Goal: Task Accomplishment & Management: Use online tool/utility

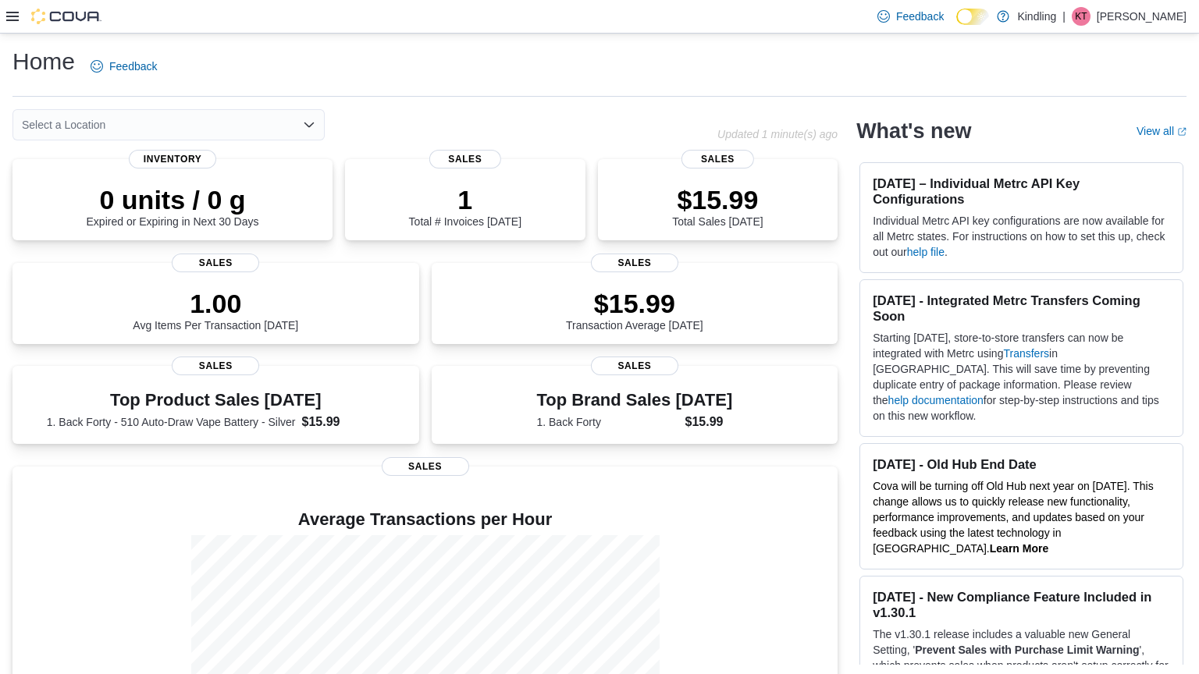
click at [11, 14] on icon at bounding box center [12, 16] width 12 height 12
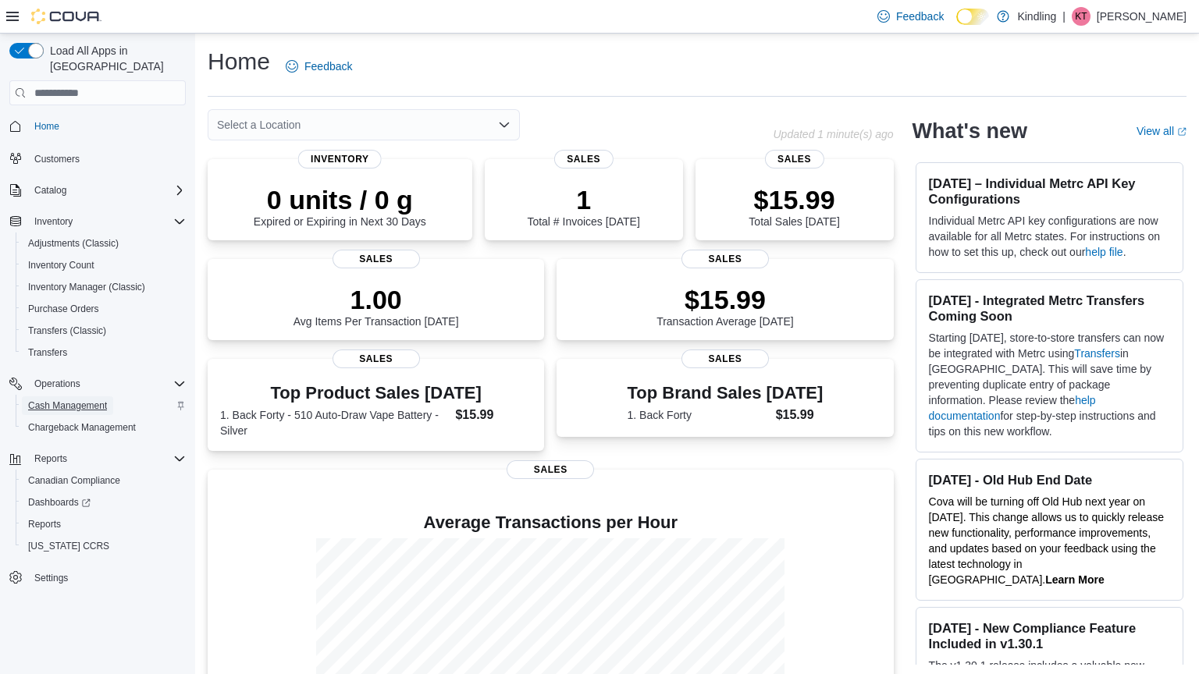
click at [90, 400] on span "Cash Management" at bounding box center [67, 406] width 79 height 12
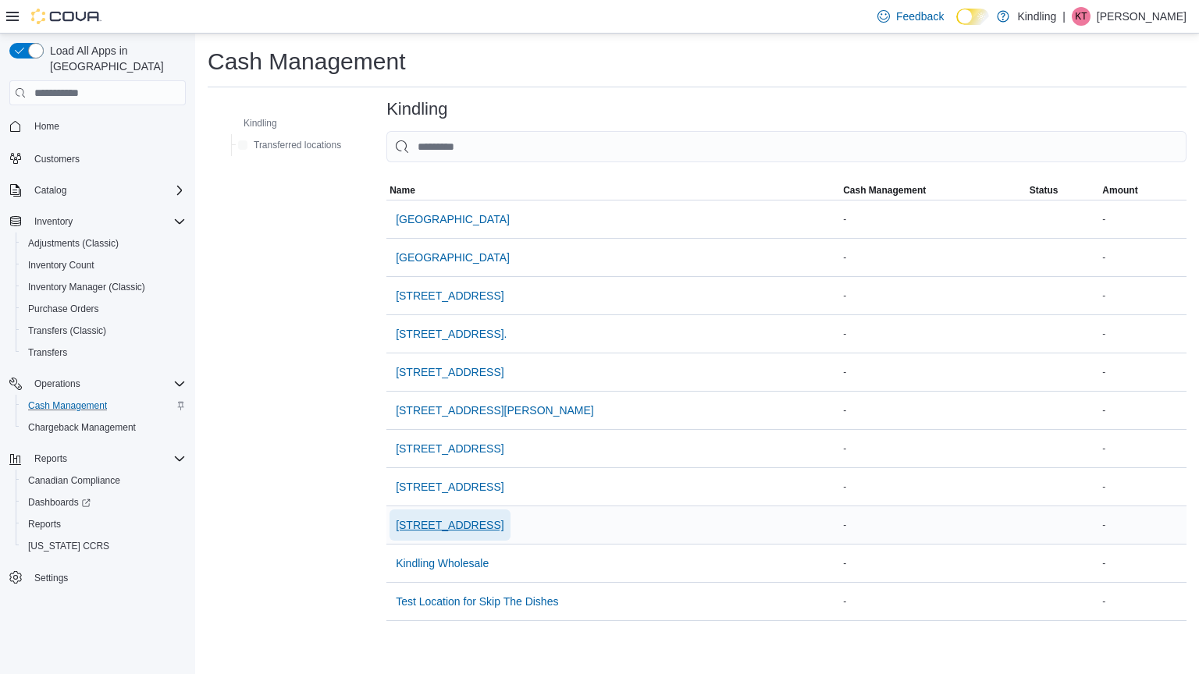
click at [458, 525] on span "[STREET_ADDRESS]" at bounding box center [450, 526] width 108 height 16
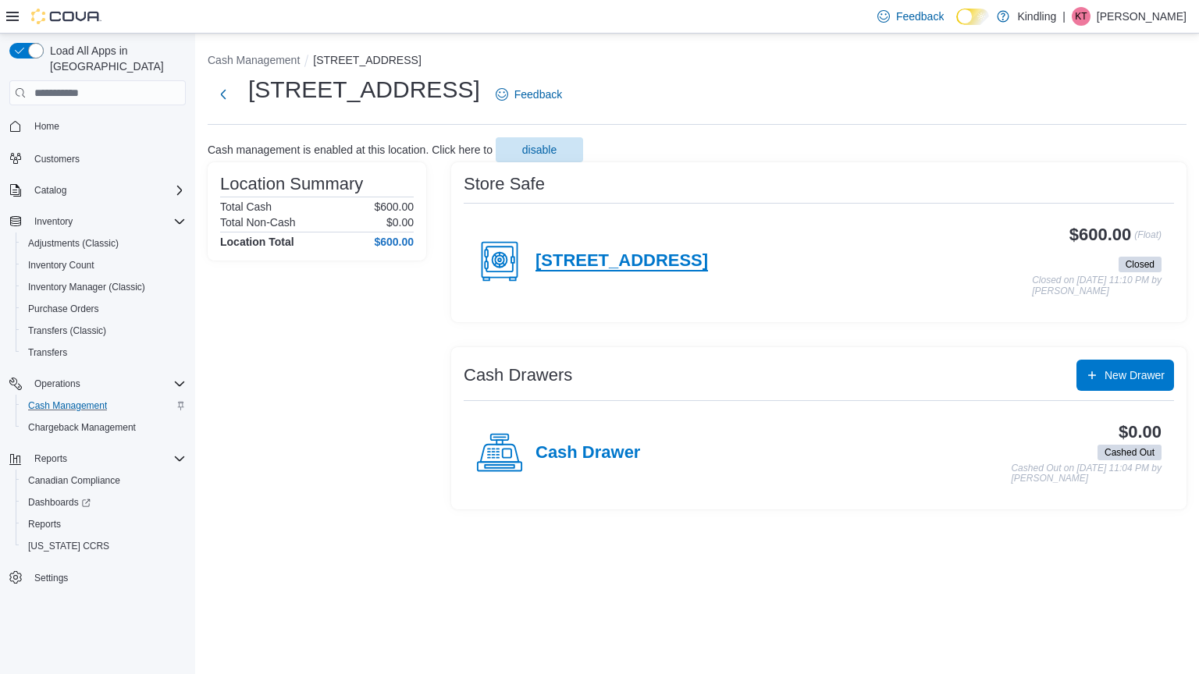
click at [628, 264] on h4 "[STREET_ADDRESS]" at bounding box center [621, 261] width 173 height 20
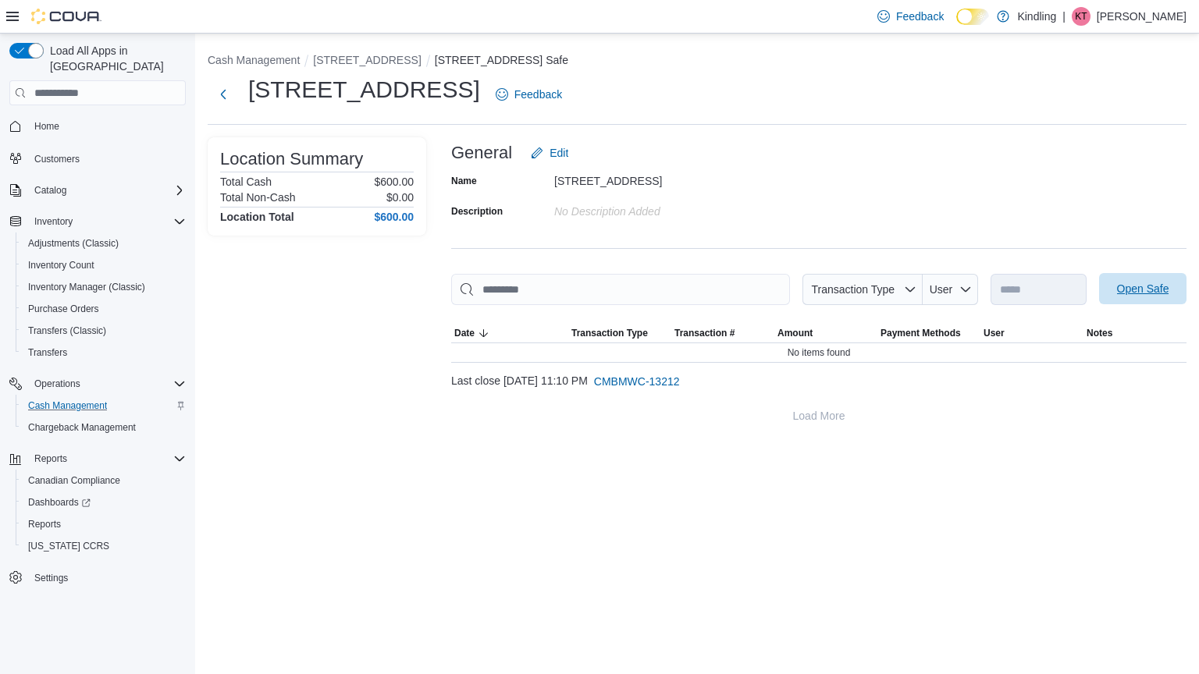
click at [1125, 290] on span "Open Safe" at bounding box center [1143, 289] width 52 height 16
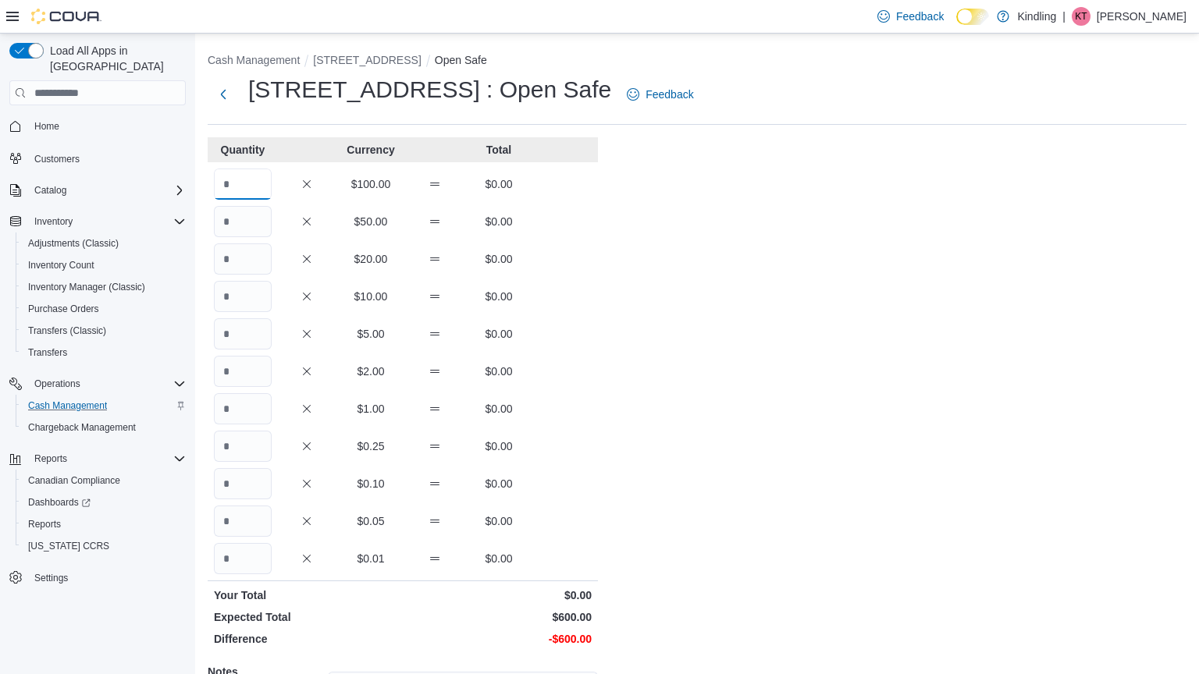
click at [245, 191] on input "Quantity" at bounding box center [243, 184] width 58 height 31
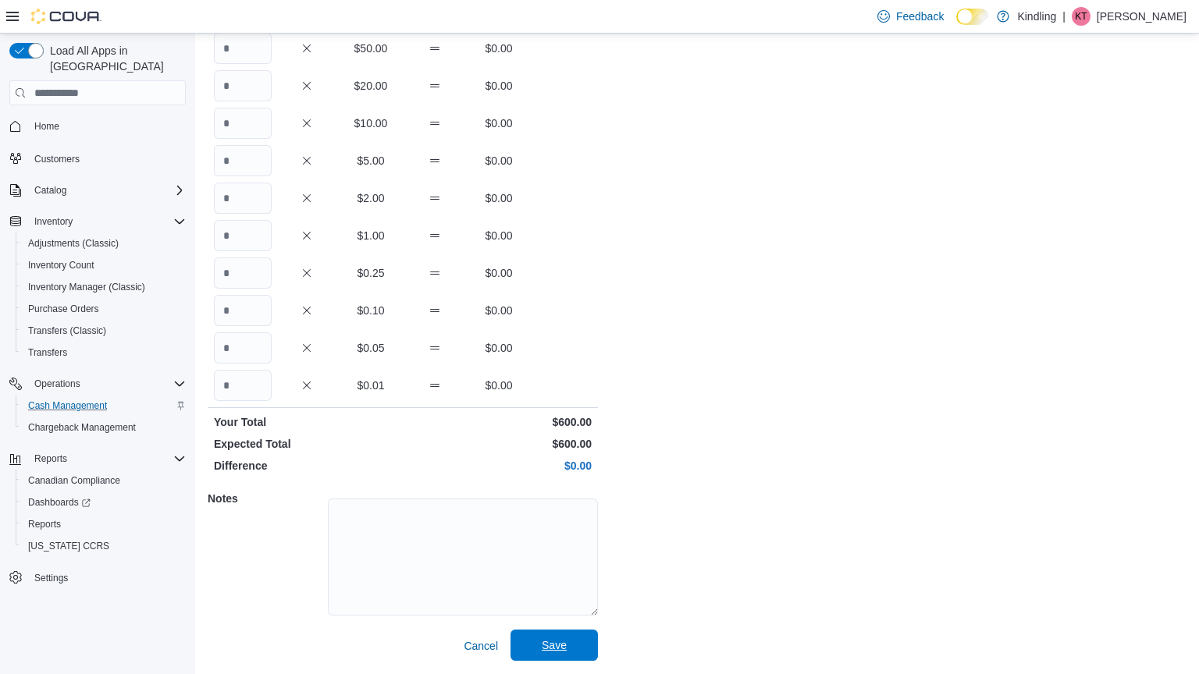
type input "*"
click at [566, 646] on span "Save" at bounding box center [554, 646] width 25 height 16
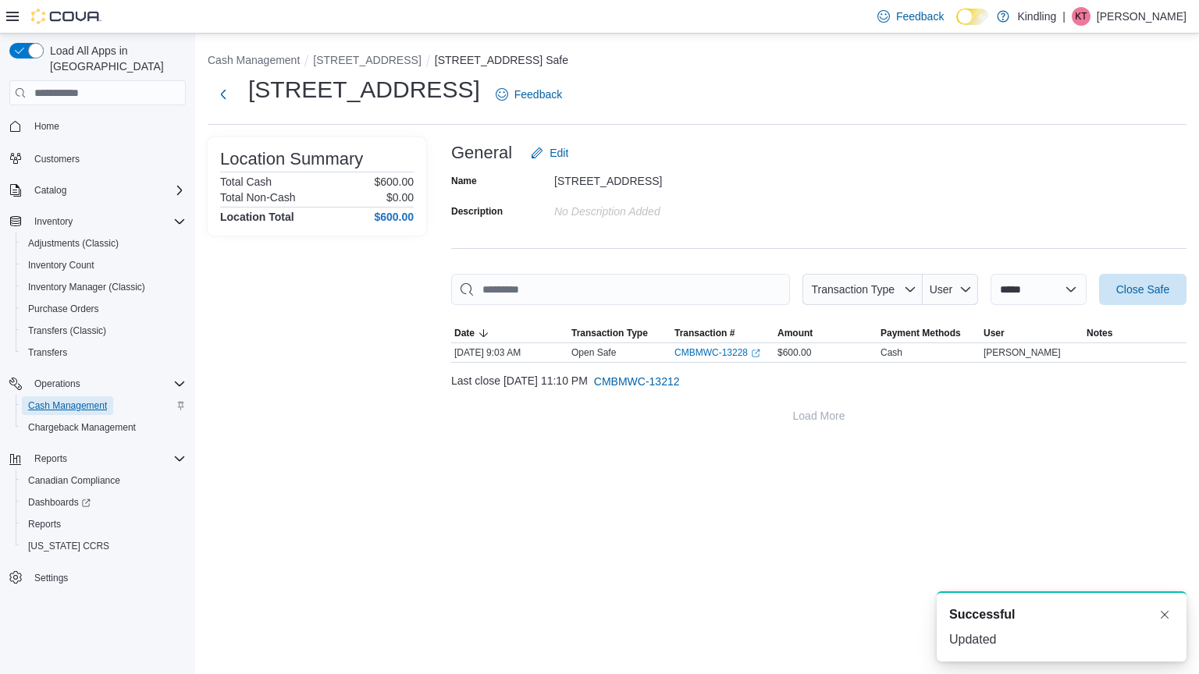
click at [87, 400] on span "Cash Management" at bounding box center [67, 406] width 79 height 12
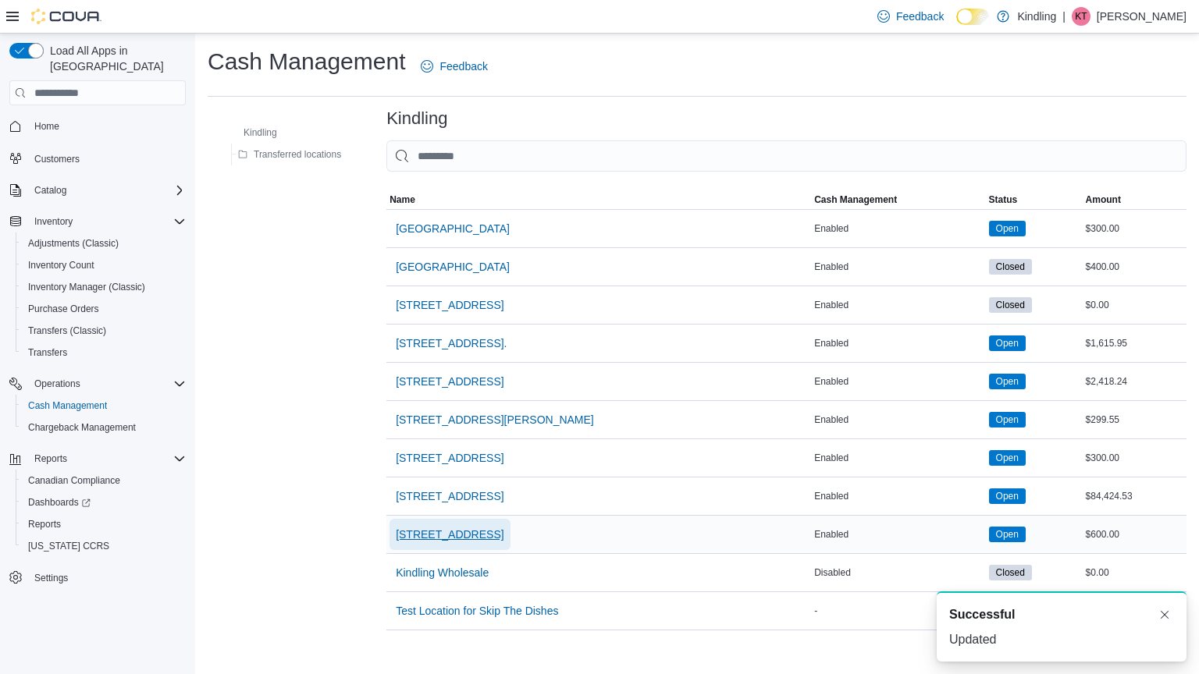
click at [461, 535] on span "[STREET_ADDRESS]" at bounding box center [450, 535] width 108 height 16
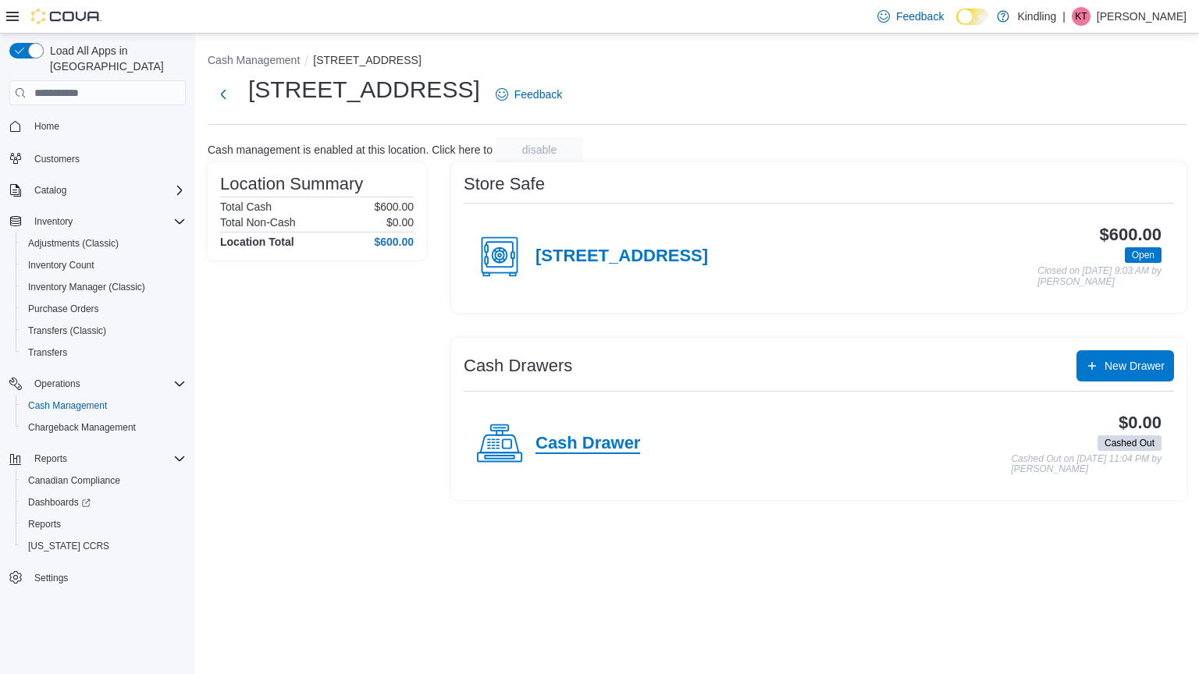
click at [613, 442] on h4 "Cash Drawer" at bounding box center [587, 444] width 105 height 20
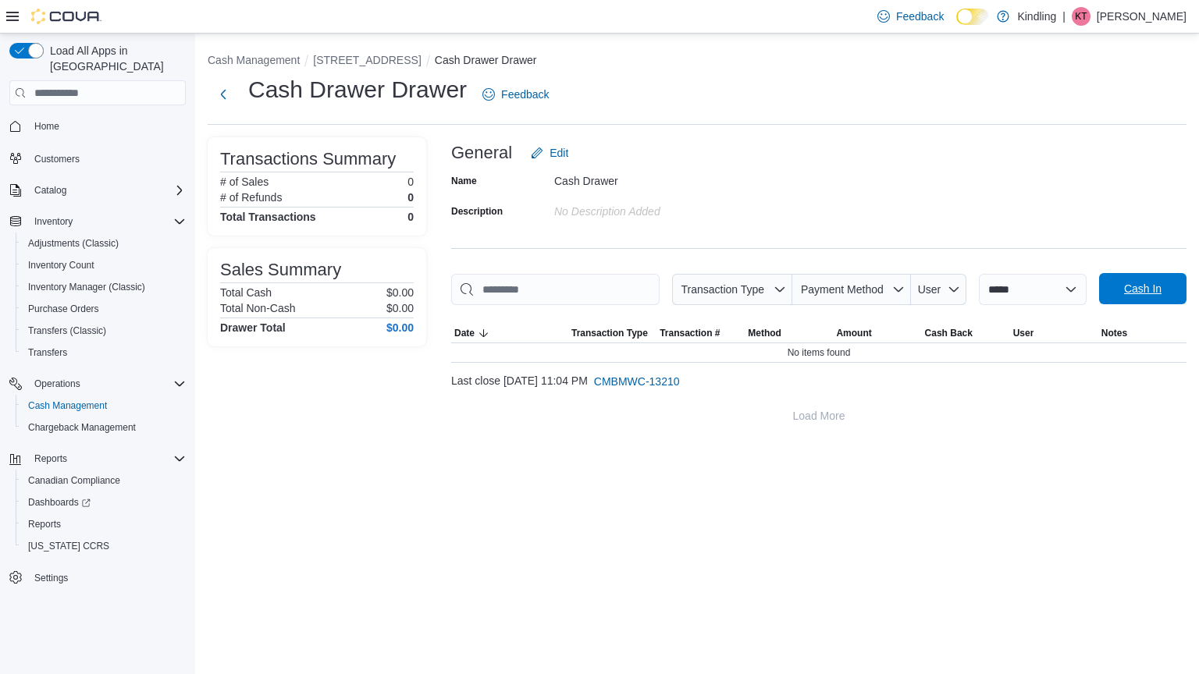
click at [1154, 300] on span "Cash In" at bounding box center [1142, 288] width 69 height 31
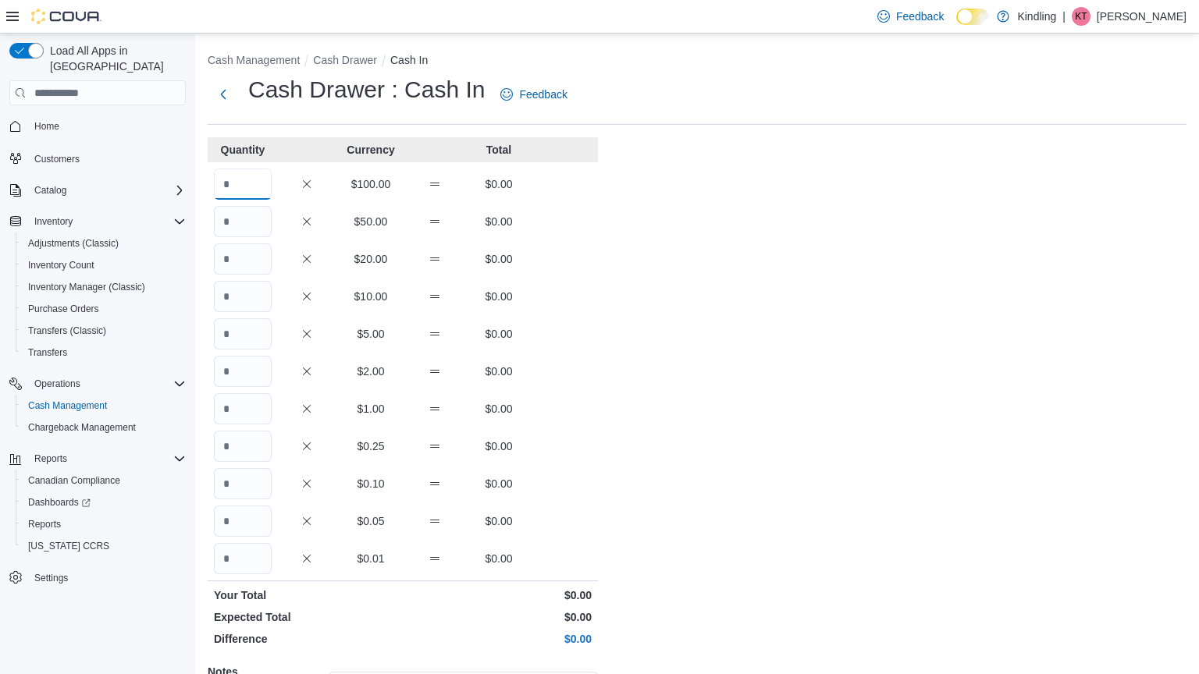
click at [245, 184] on input "Quantity" at bounding box center [243, 184] width 58 height 31
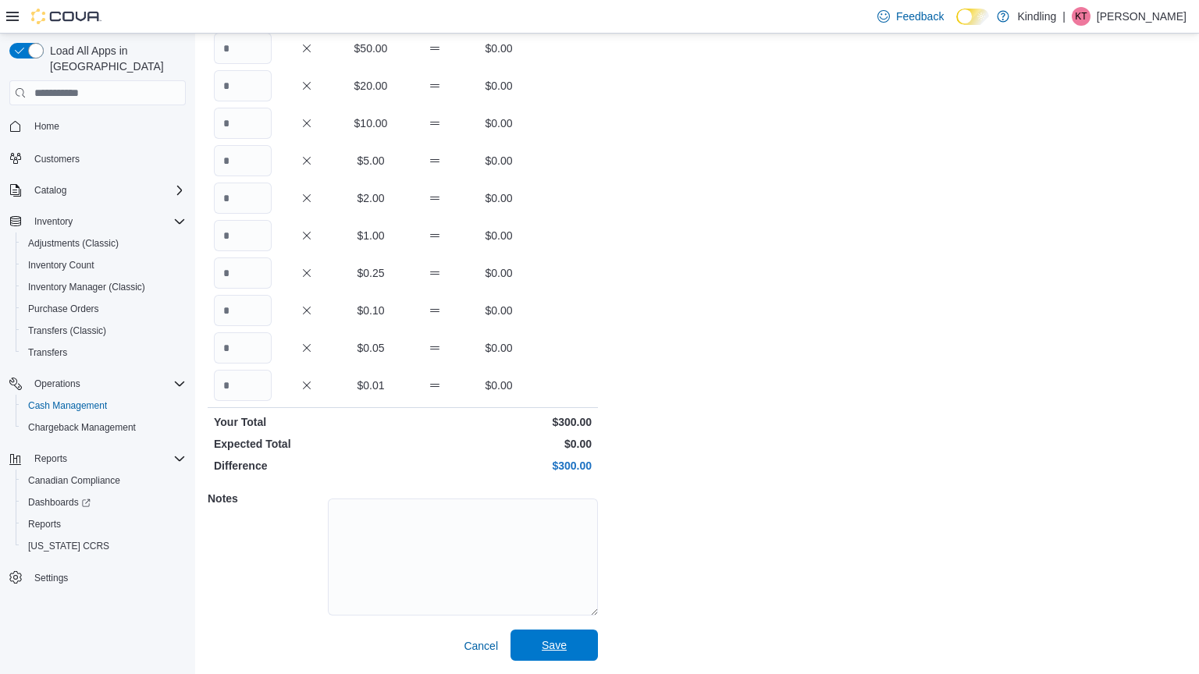
type input "*"
click at [565, 639] on span "Save" at bounding box center [554, 645] width 69 height 31
